Goal: Information Seeking & Learning: Learn about a topic

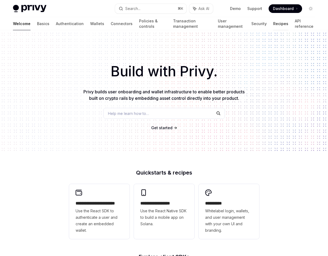
click at [274, 26] on link "Recipes" at bounding box center [281, 23] width 15 height 13
type textarea "*"
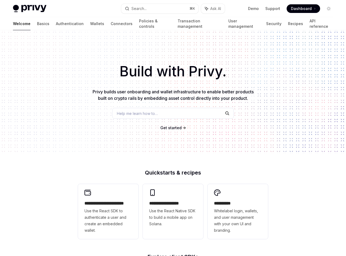
click at [288, 25] on link "Recipes" at bounding box center [295, 23] width 15 height 13
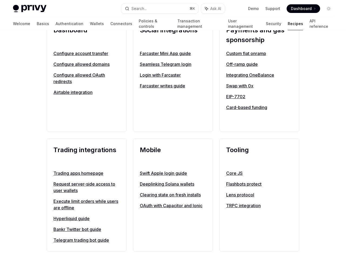
scroll to position [349, 0]
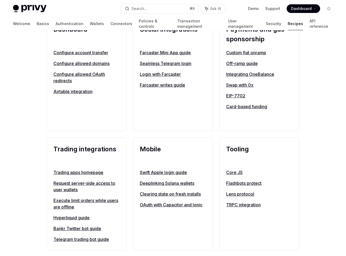
click at [64, 205] on link "Execute limit orders while users are offline" at bounding box center [87, 204] width 66 height 13
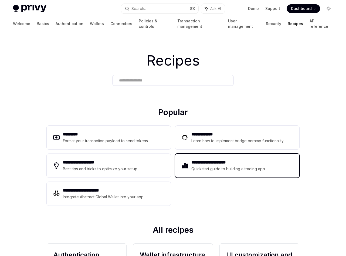
click at [258, 176] on div "**********" at bounding box center [237, 166] width 124 height 24
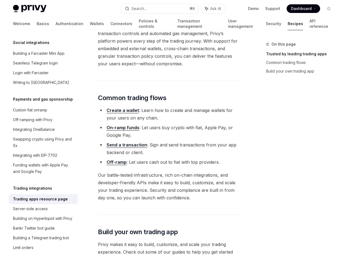
scroll to position [411, 0]
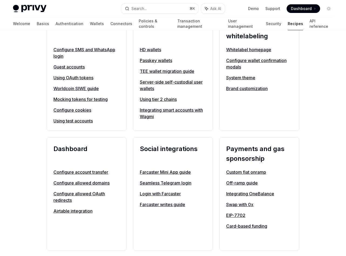
scroll to position [236, 0]
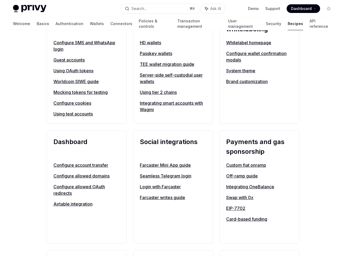
click at [236, 198] on link "Swap with 0x" at bounding box center [259, 198] width 66 height 6
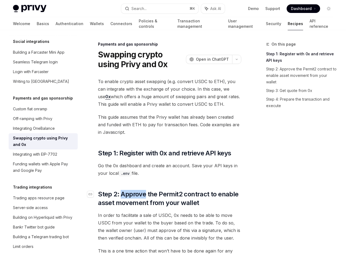
click at [139, 194] on span "Step 2: Approve the Permit2 contract to enable asset movement from your wallet" at bounding box center [170, 198] width 144 height 17
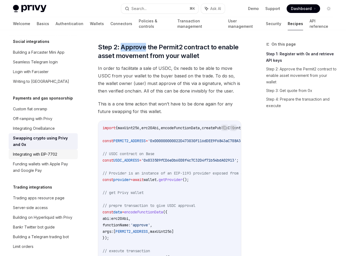
scroll to position [149, 0]
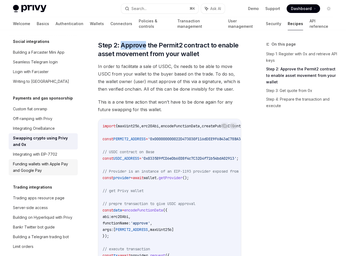
click at [54, 161] on div "Funding wallets with Apple Pay and Google Pay" at bounding box center [44, 167] width 62 height 13
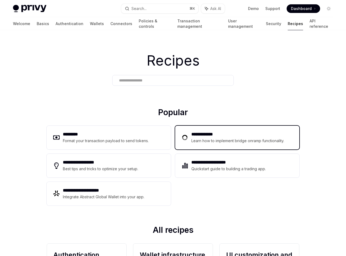
click at [224, 128] on div "**********" at bounding box center [237, 138] width 124 height 24
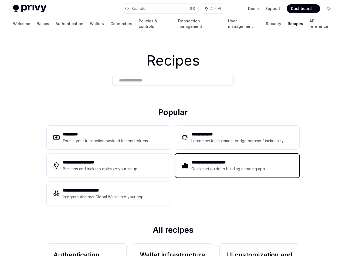
click at [209, 170] on div "Quickstart guide to building a trading app." at bounding box center [229, 169] width 75 height 6
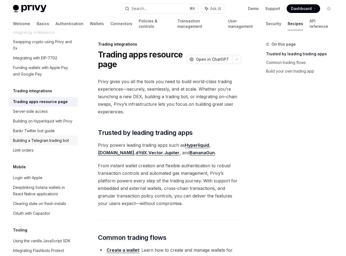
scroll to position [509, 0]
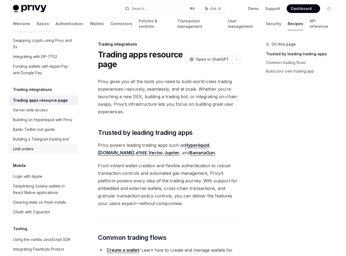
click at [46, 146] on div "Limit orders" at bounding box center [44, 149] width 62 height 6
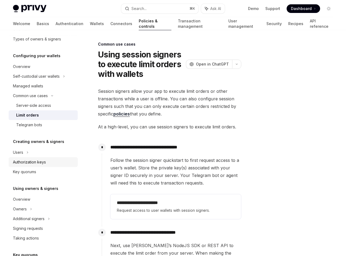
scroll to position [51, 0]
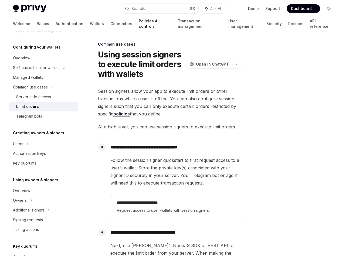
click at [191, 221] on div "**********" at bounding box center [176, 206] width 131 height 29
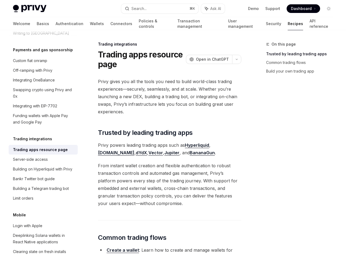
click at [288, 23] on link "Recipes" at bounding box center [295, 23] width 15 height 13
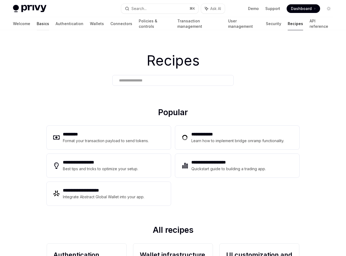
click at [37, 24] on link "Basics" at bounding box center [43, 23] width 12 height 13
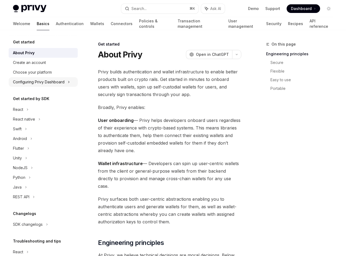
scroll to position [31, 0]
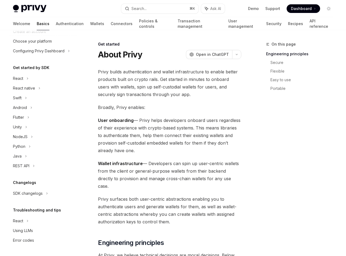
click at [32, 3] on div "Privy Docs home page Search... ⌘ K Ask AI Demo Support Dashboard Dashboard Sear…" at bounding box center [173, 8] width 321 height 17
click at [32, 7] on img at bounding box center [30, 9] width 34 height 8
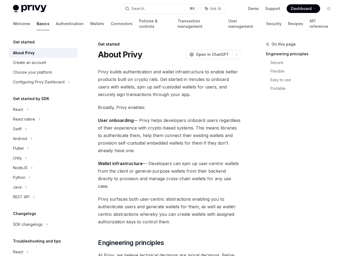
type textarea "*"
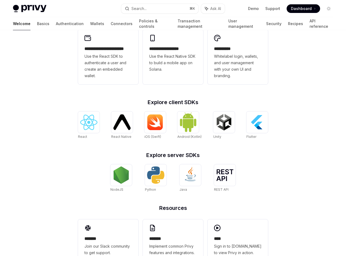
scroll to position [173, 0]
